Goal: Information Seeking & Learning: Understand process/instructions

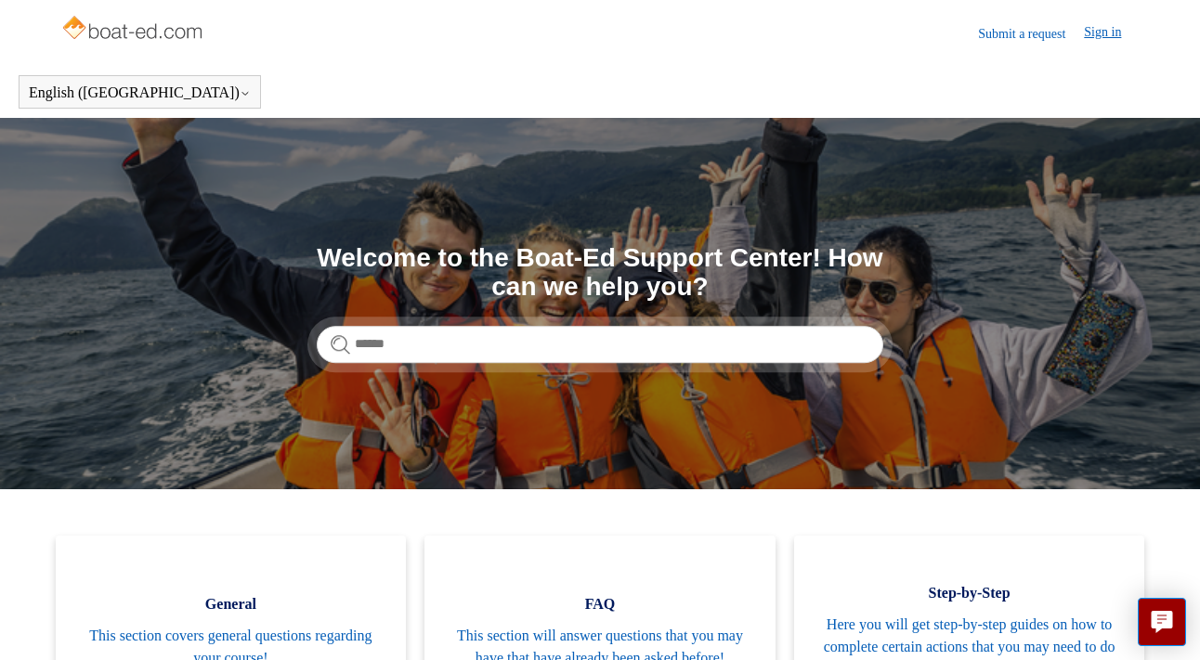
click at [1102, 33] on link "Sign in" at bounding box center [1112, 33] width 56 height 22
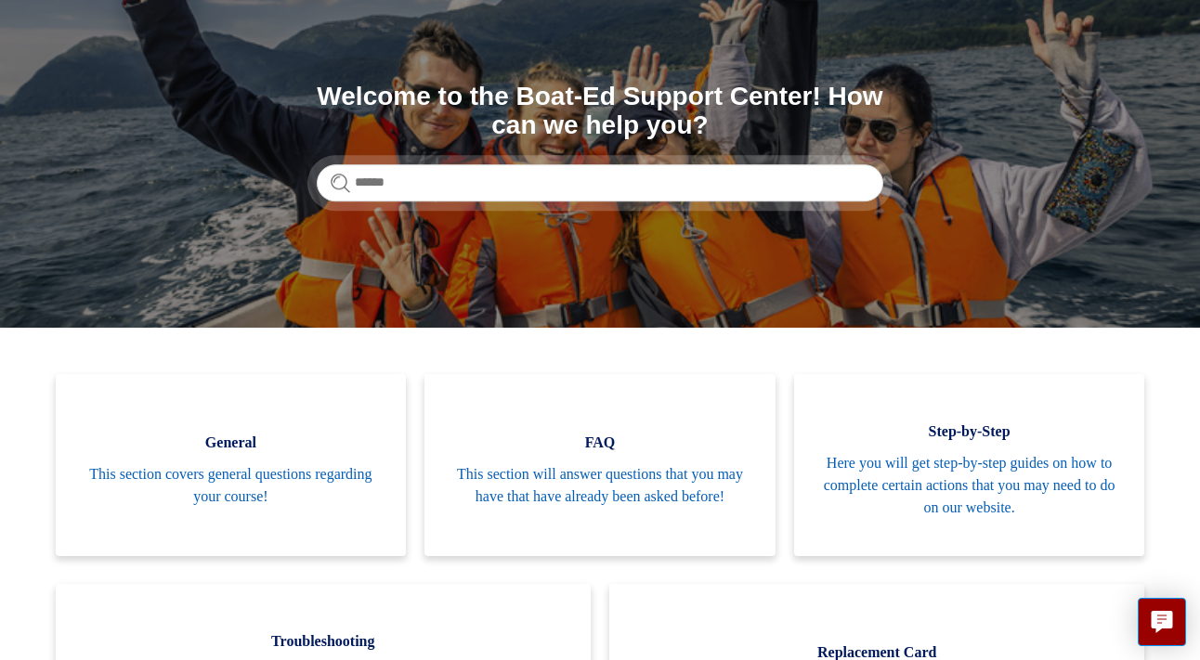
scroll to position [365, 0]
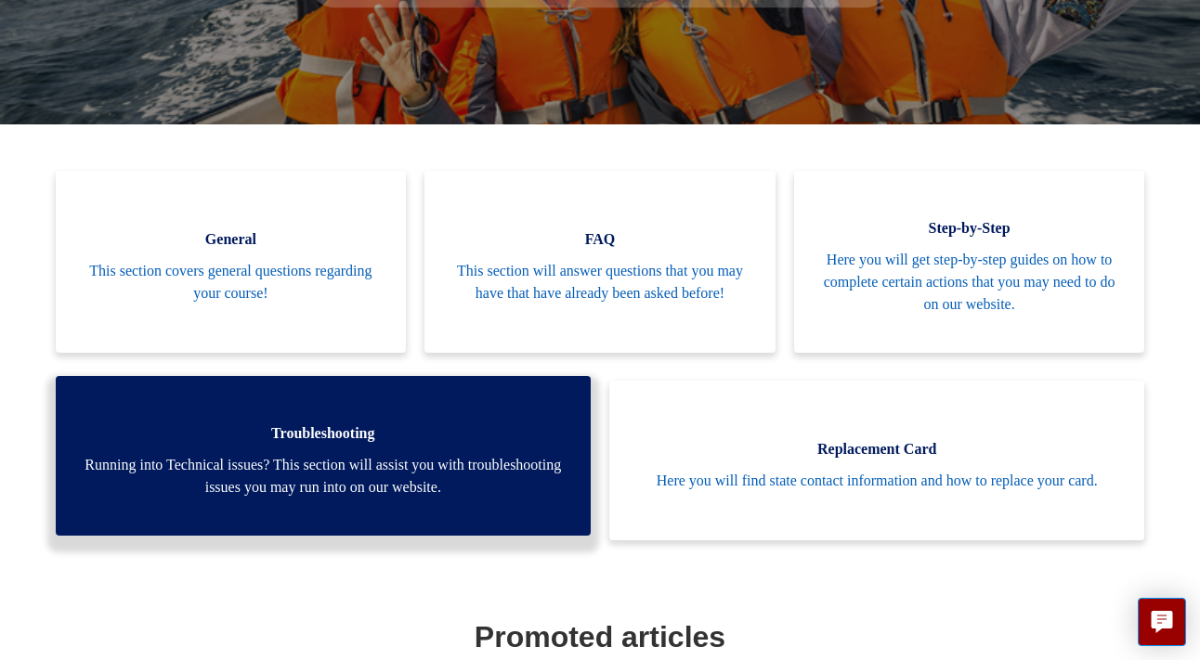
click at [323, 470] on span "Running into Technical issues? This section will assist you with troubleshootin…" at bounding box center [323, 476] width 479 height 45
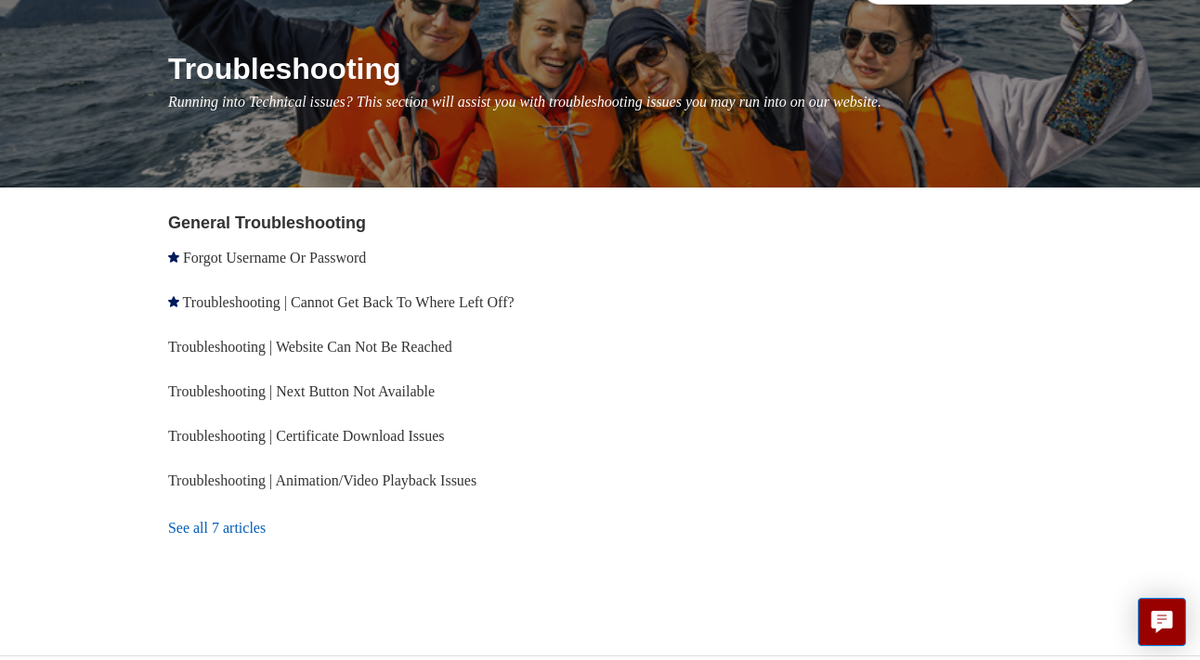
scroll to position [234, 0]
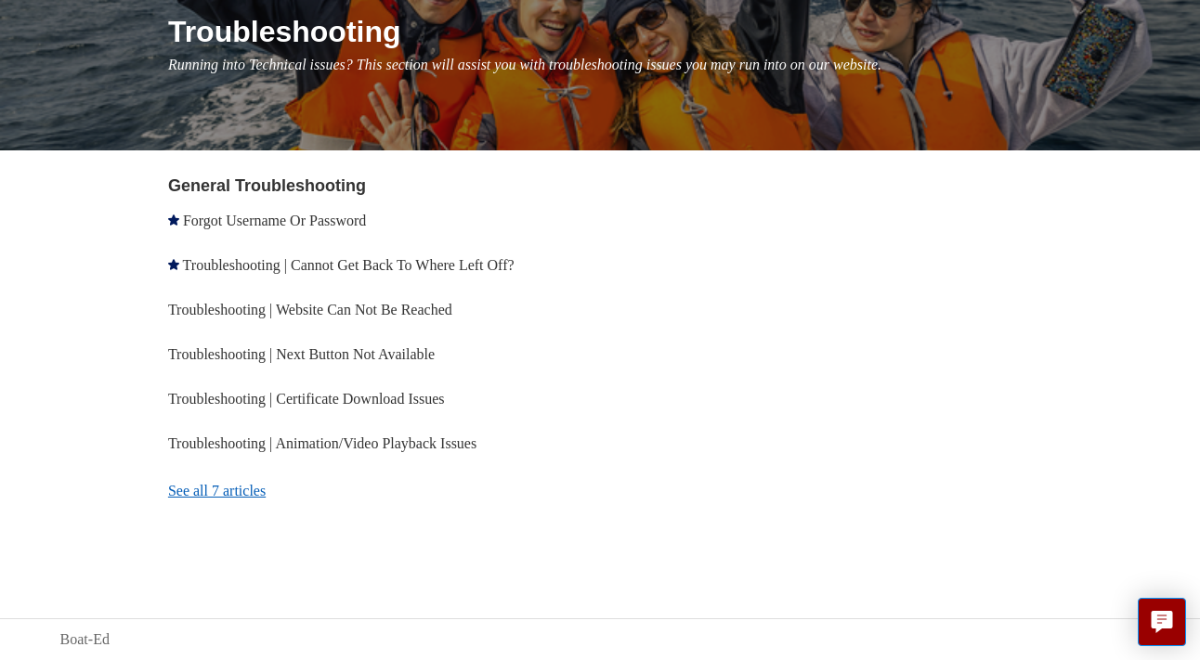
click at [211, 490] on link "See all 7 articles" at bounding box center [386, 491] width 437 height 50
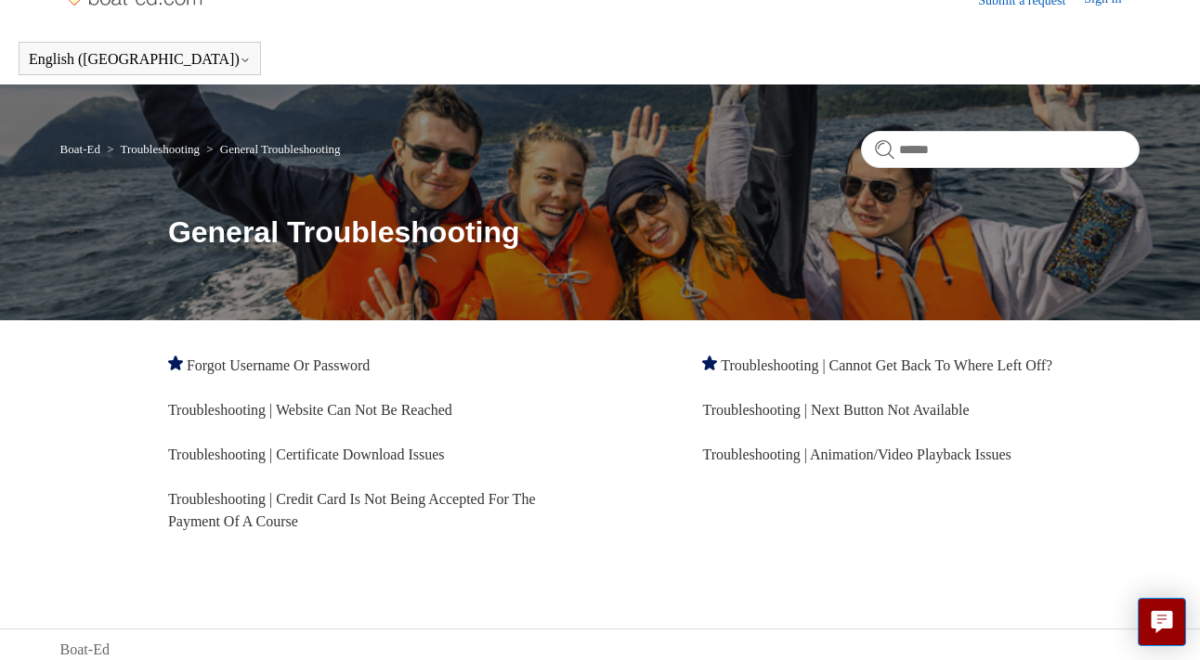
scroll to position [44, 0]
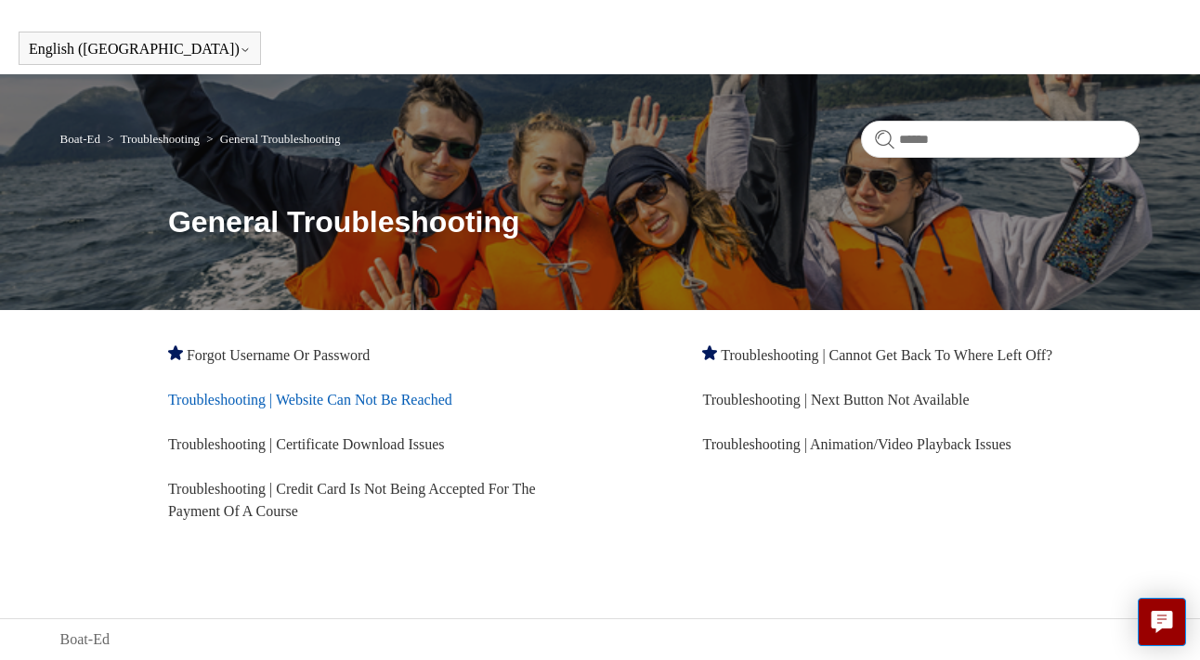
click at [227, 402] on link "Troubleshooting | Website Can Not Be Reached" at bounding box center [310, 400] width 284 height 16
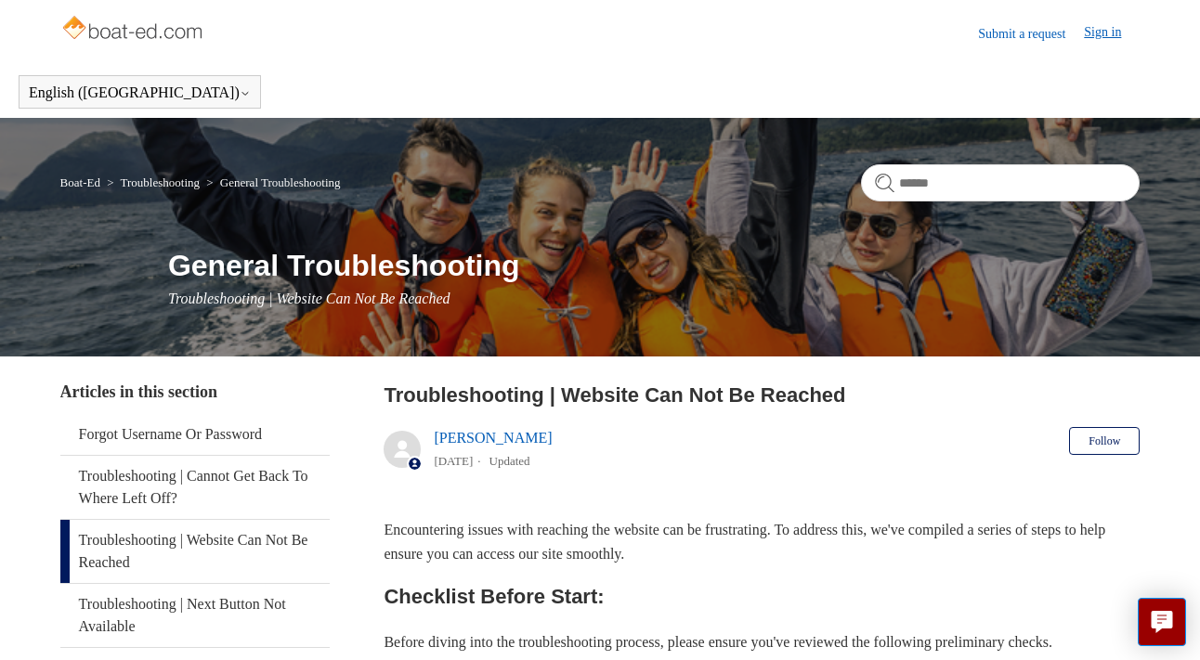
click at [1098, 31] on link "Sign in" at bounding box center [1112, 33] width 56 height 22
